Goal: Task Accomplishment & Management: Use online tool/utility

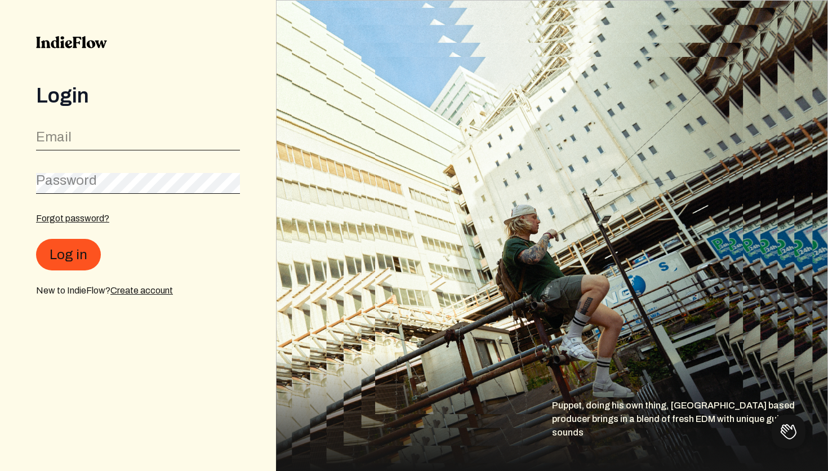
type input "[EMAIL_ADDRESS][DOMAIN_NAME]"
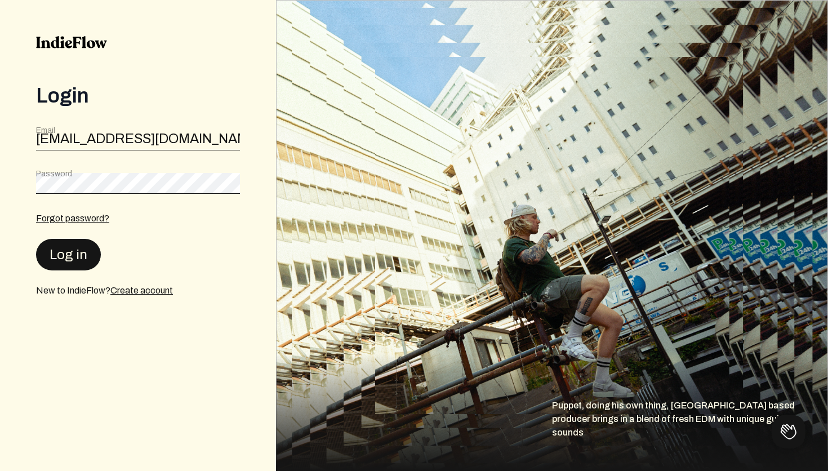
click at [74, 265] on button "Log in" at bounding box center [68, 255] width 65 height 32
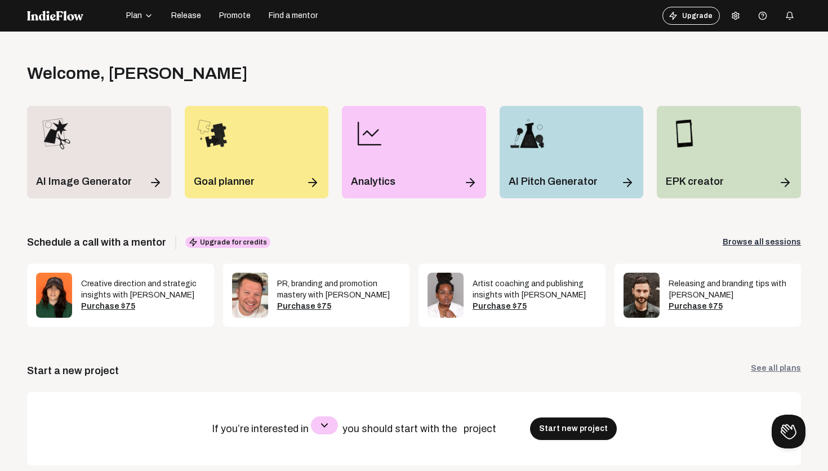
click at [192, 13] on span "Release" at bounding box center [186, 15] width 30 height 11
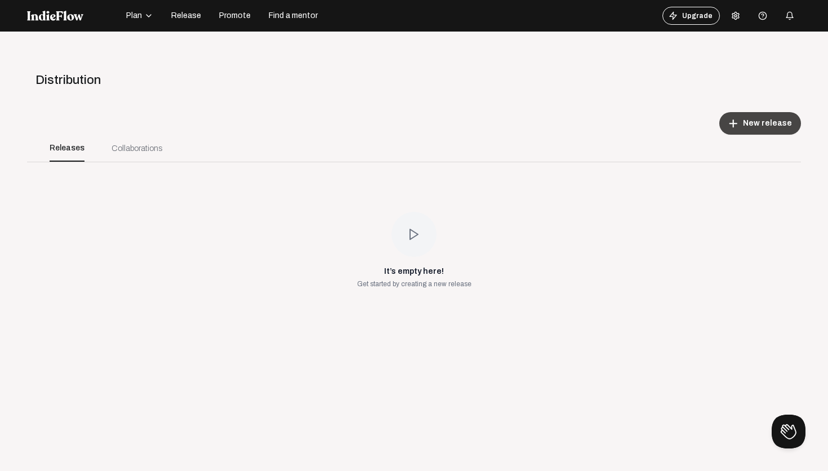
click at [759, 113] on button "add New release" at bounding box center [761, 123] width 82 height 23
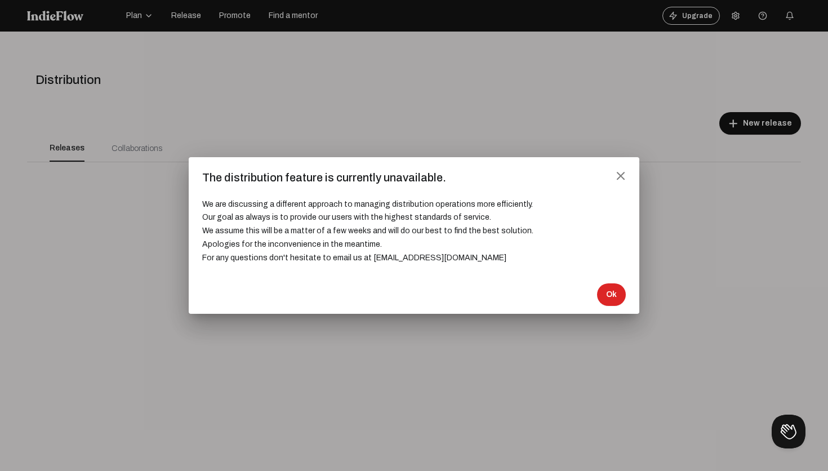
click at [619, 188] on h3 "We are discussing a different approach to managing distribution operations more…" at bounding box center [414, 224] width 424 height 81
click at [620, 177] on mat-icon "close" at bounding box center [621, 176] width 10 height 10
